Goal: Task Accomplishment & Management: Manage account settings

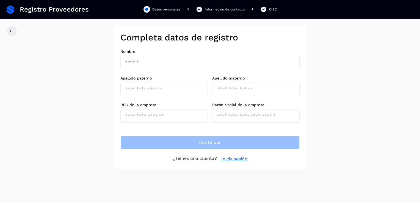
click at [234, 157] on link "Inicia sesión" at bounding box center [234, 159] width 26 height 7
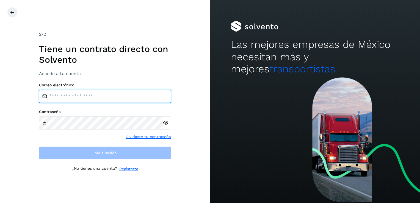
type input "**********"
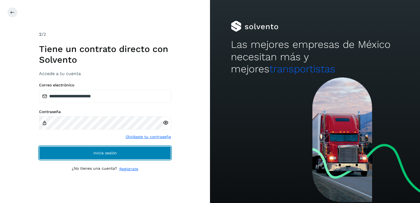
click at [117, 150] on button "Inicia sesión" at bounding box center [105, 152] width 132 height 13
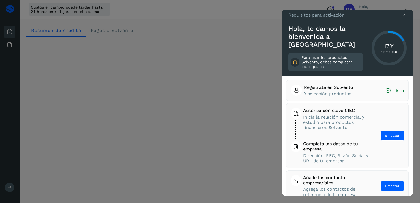
click at [175, 143] on div at bounding box center [210, 101] width 420 height 203
click at [403, 18] on icon at bounding box center [404, 15] width 6 height 6
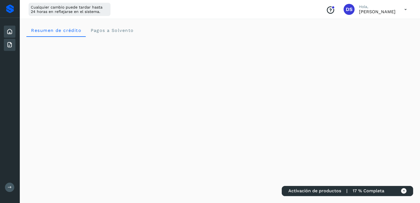
click at [9, 47] on icon at bounding box center [9, 45] width 7 height 7
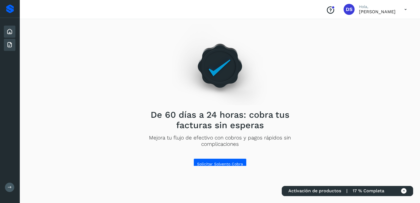
click at [10, 35] on div "Inicio" at bounding box center [10, 32] width 12 height 12
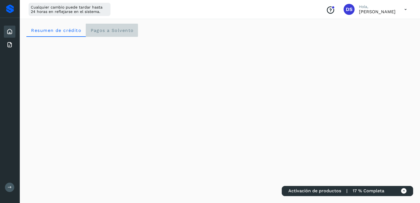
click at [121, 31] on span "Pagos a Solvento" at bounding box center [111, 30] width 43 height 5
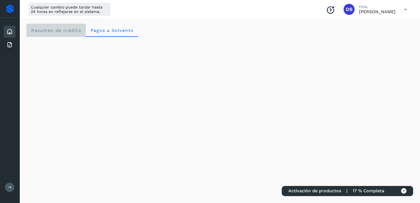
click at [67, 28] on span "Resumen de crédito" at bounding box center [56, 30] width 51 height 5
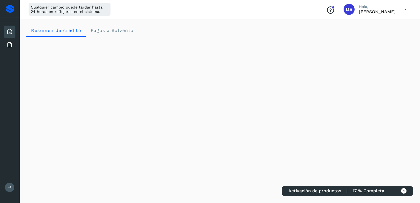
click at [12, 9] on div at bounding box center [10, 8] width 8 height 9
click at [12, 43] on icon at bounding box center [9, 45] width 7 height 7
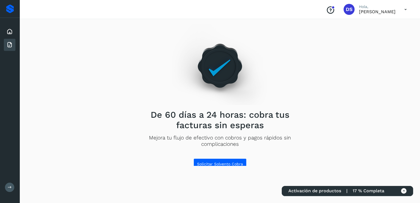
click at [12, 43] on icon at bounding box center [9, 45] width 7 height 7
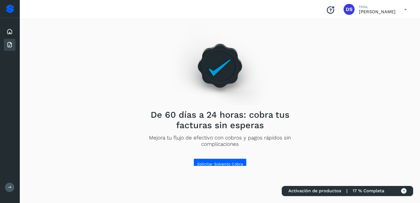
click at [12, 43] on icon at bounding box center [9, 45] width 7 height 7
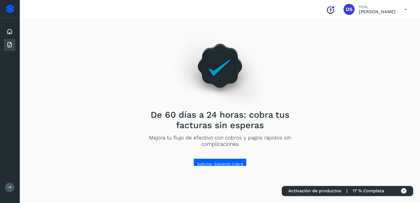
click at [12, 43] on icon at bounding box center [9, 45] width 7 height 7
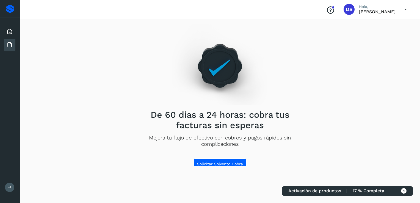
click at [12, 43] on icon at bounding box center [9, 45] width 7 height 7
click at [405, 10] on icon at bounding box center [405, 9] width 11 height 11
click at [309, 104] on div at bounding box center [210, 101] width 420 height 203
